Goal: Find contact information: Find contact information

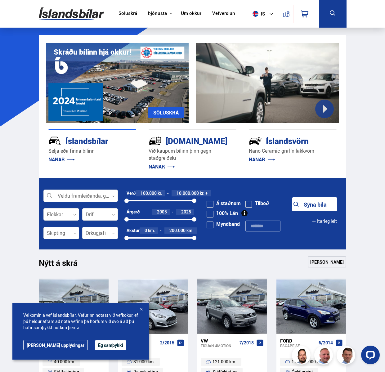
click at [285, 140] on div "Íslandsvörn" at bounding box center [282, 140] width 66 height 11
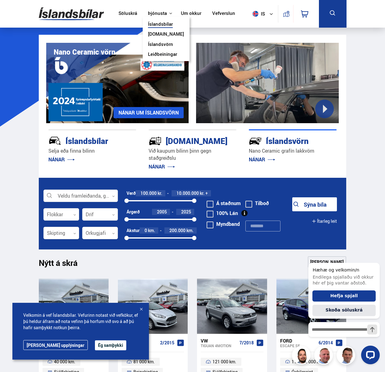
click at [162, 44] on link "Íslandsvörn" at bounding box center [160, 45] width 25 height 7
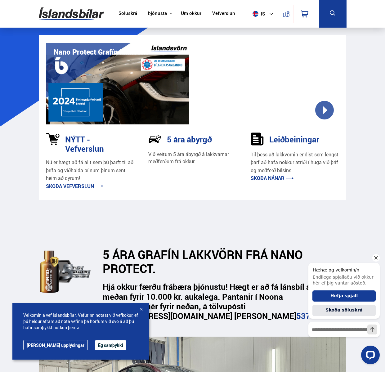
click at [375, 259] on icon "Hide greeting" at bounding box center [375, 257] width 7 height 7
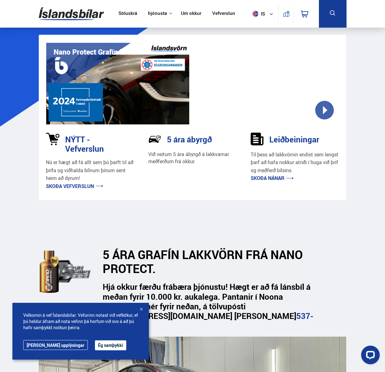
click at [142, 309] on div at bounding box center [141, 310] width 6 height 6
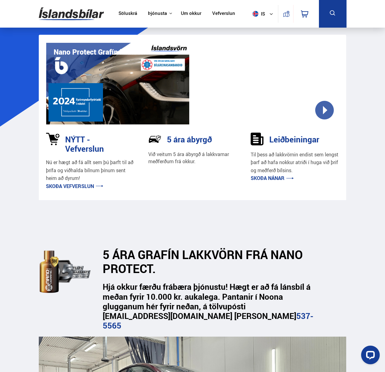
click at [338, 208] on section "5 ÁRA GRAFÍN LAKKVÖRN FRÁ NANO PROTECT. Hjá okkur færðu frábæra þjónustu! Hægt …" at bounding box center [192, 355] width 317 height 311
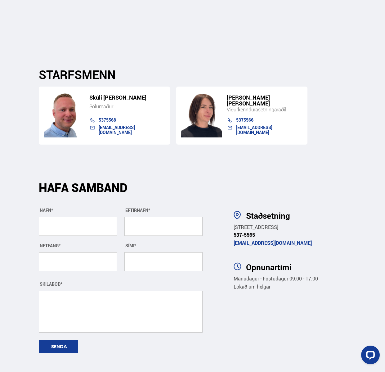
scroll to position [2622, 0]
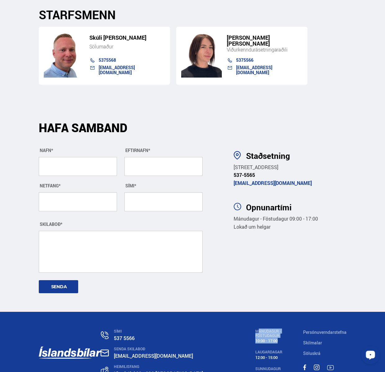
drag, startPoint x: 268, startPoint y: 291, endPoint x: 245, endPoint y: 286, distance: 24.4
click at [255, 329] on div "MÁNUDAGUR - FÖSTUDAGUR 10:00 - 17:00" at bounding box center [279, 336] width 48 height 14
click at [255, 329] on div "MÁNUDAGUR - FÖSTUDAGUR" at bounding box center [279, 333] width 48 height 9
click at [169, 329] on div "SÍMI 537 5566" at bounding box center [178, 335] width 155 height 13
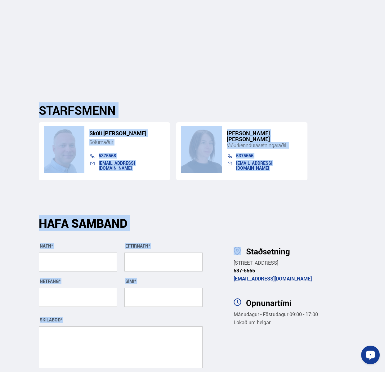
drag, startPoint x: 30, startPoint y: 61, endPoint x: 312, endPoint y: 163, distance: 299.6
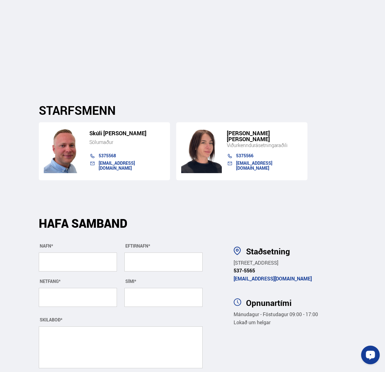
click at [314, 200] on section "Staðsetning [STREET_ADDRESS] 537-5565 [EMAIL_ADDRESS][DOMAIN_NAME] Opnunartími …" at bounding box center [287, 303] width 127 height 207
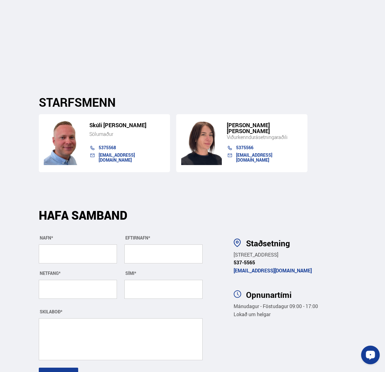
scroll to position [2503, 0]
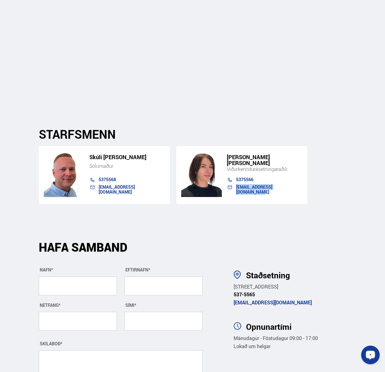
drag, startPoint x: 290, startPoint y: 139, endPoint x: 235, endPoint y: 140, distance: 55.6
click at [235, 185] on div "[EMAIL_ADDRESS][DOMAIN_NAME]" at bounding box center [262, 189] width 82 height 8
click at [349, 127] on div "STARFSMENN [PERSON_NAME] Sölumaður 5375568 [EMAIL_ADDRESS][DOMAIN_NAME] [PERSON…" at bounding box center [192, 165] width 317 height 77
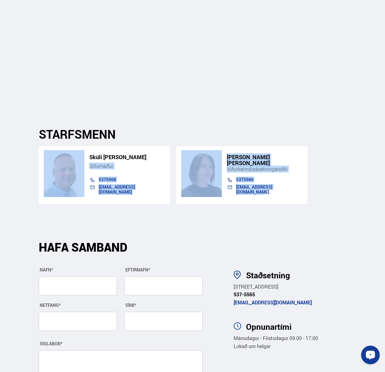
drag, startPoint x: 291, startPoint y: 143, endPoint x: 49, endPoint y: 111, distance: 244.5
click at [49, 141] on div "[PERSON_NAME] Sölumaður 5375568 [EMAIL_ADDRESS][DOMAIN_NAME] [PERSON_NAME] [PER…" at bounding box center [193, 172] width 308 height 63
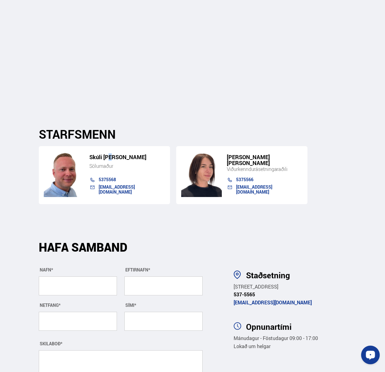
drag, startPoint x: 111, startPoint y: 111, endPoint x: 102, endPoint y: 111, distance: 9.0
click at [108, 154] on h5 "Skúli [PERSON_NAME]" at bounding box center [127, 157] width 76 height 6
click at [39, 146] on div "Skúli [PERSON_NAME] Sölumaður 5375568 [EMAIL_ADDRESS][DOMAIN_NAME]" at bounding box center [104, 175] width 131 height 58
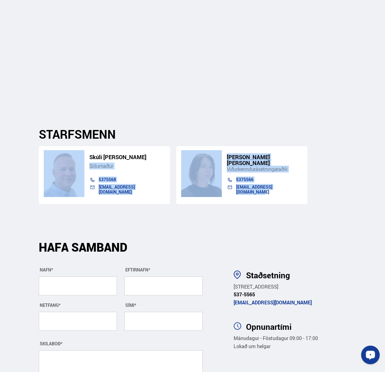
drag, startPoint x: 40, startPoint y: 105, endPoint x: 286, endPoint y: 143, distance: 249.1
click at [286, 143] on div "[PERSON_NAME] Sölumaður 5375568 [EMAIL_ADDRESS][DOMAIN_NAME] [PERSON_NAME] [PER…" at bounding box center [193, 172] width 308 height 63
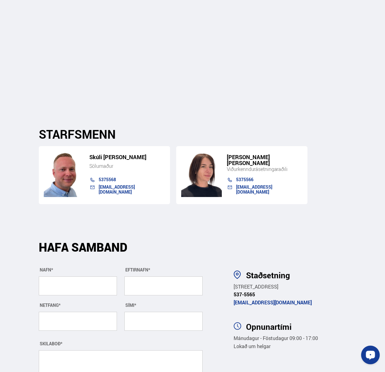
click at [299, 177] on div "5375566" at bounding box center [269, 179] width 66 height 5
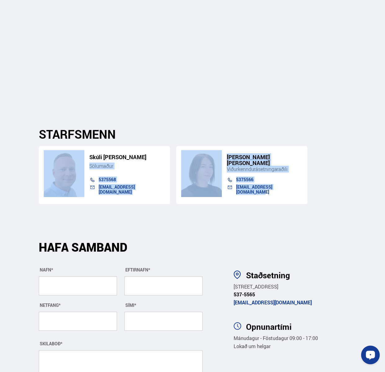
drag, startPoint x: 297, startPoint y: 141, endPoint x: 32, endPoint y: 112, distance: 266.6
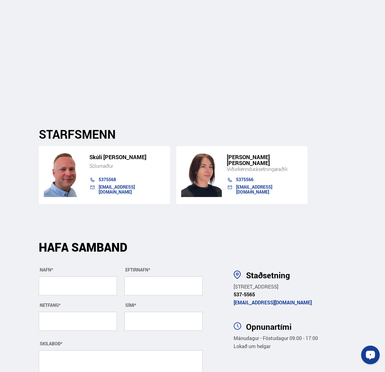
click at [343, 224] on section "Staðsetning [STREET_ADDRESS] 537-5565 [EMAIL_ADDRESS][DOMAIN_NAME] Opnunartími …" at bounding box center [287, 327] width 127 height 207
click at [327, 107] on section "STARFSMENN [PERSON_NAME] Sölumaður 5375568 [EMAIL_ADDRESS][DOMAIN_NAME] [PERSON…" at bounding box center [192, 165] width 317 height 117
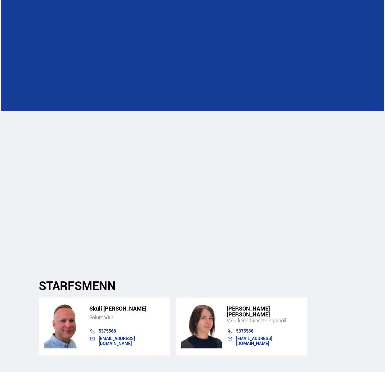
scroll to position [2447, 0]
